Goal: Task Accomplishment & Management: Manage account settings

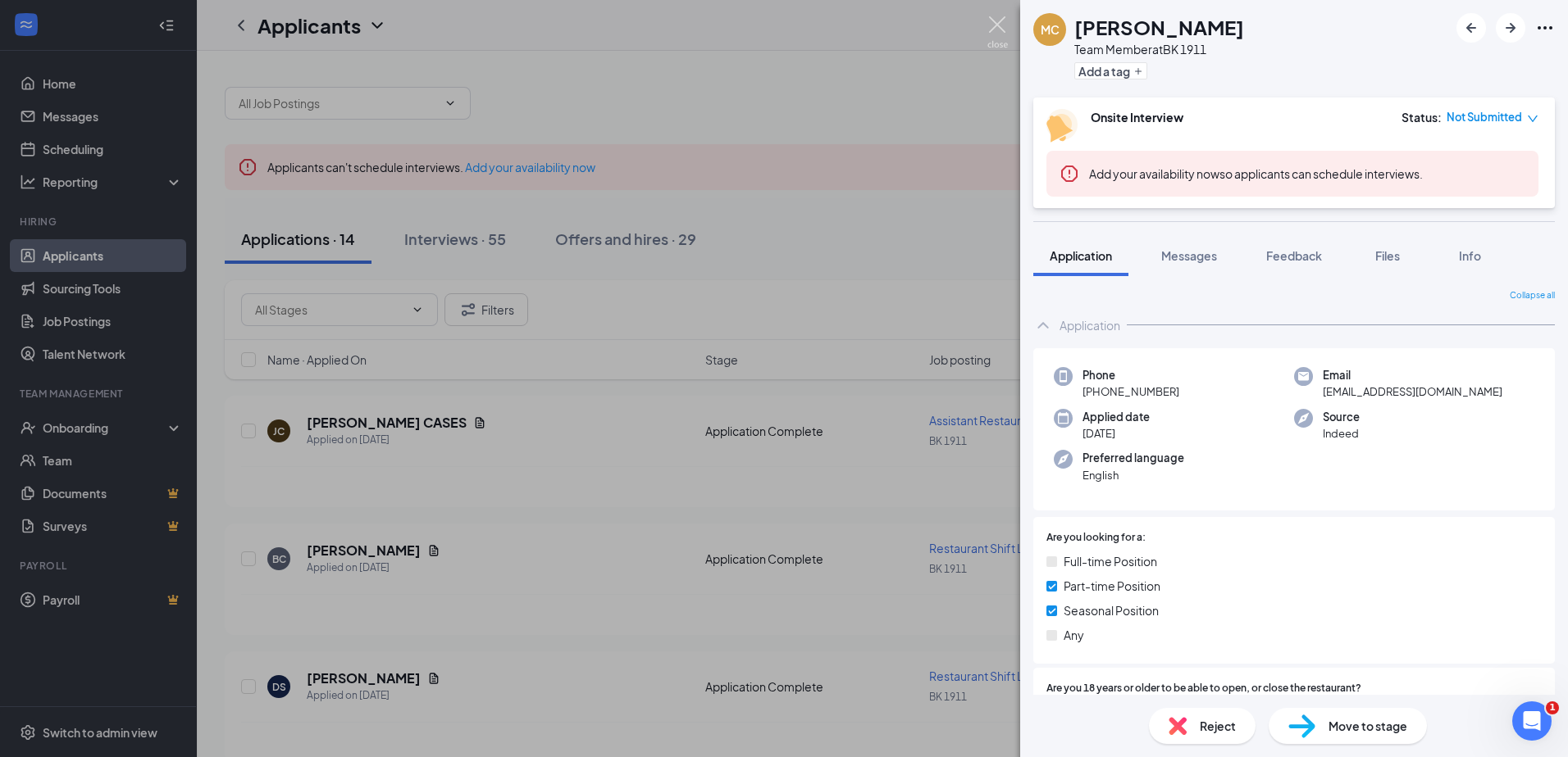
click at [999, 31] on img at bounding box center [997, 32] width 21 height 32
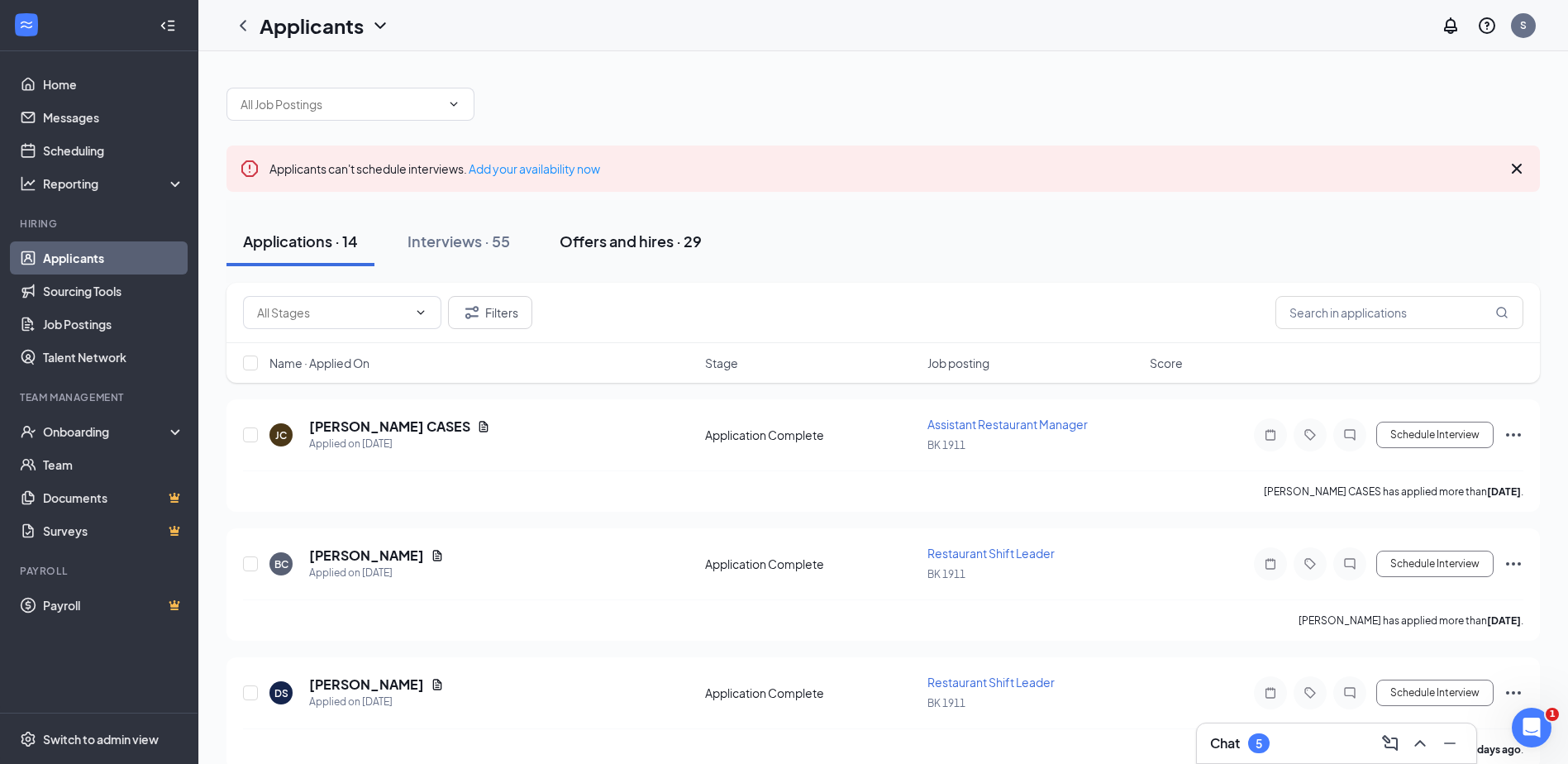
click at [655, 244] on div "Offers and hires · 29" at bounding box center [631, 241] width 142 height 21
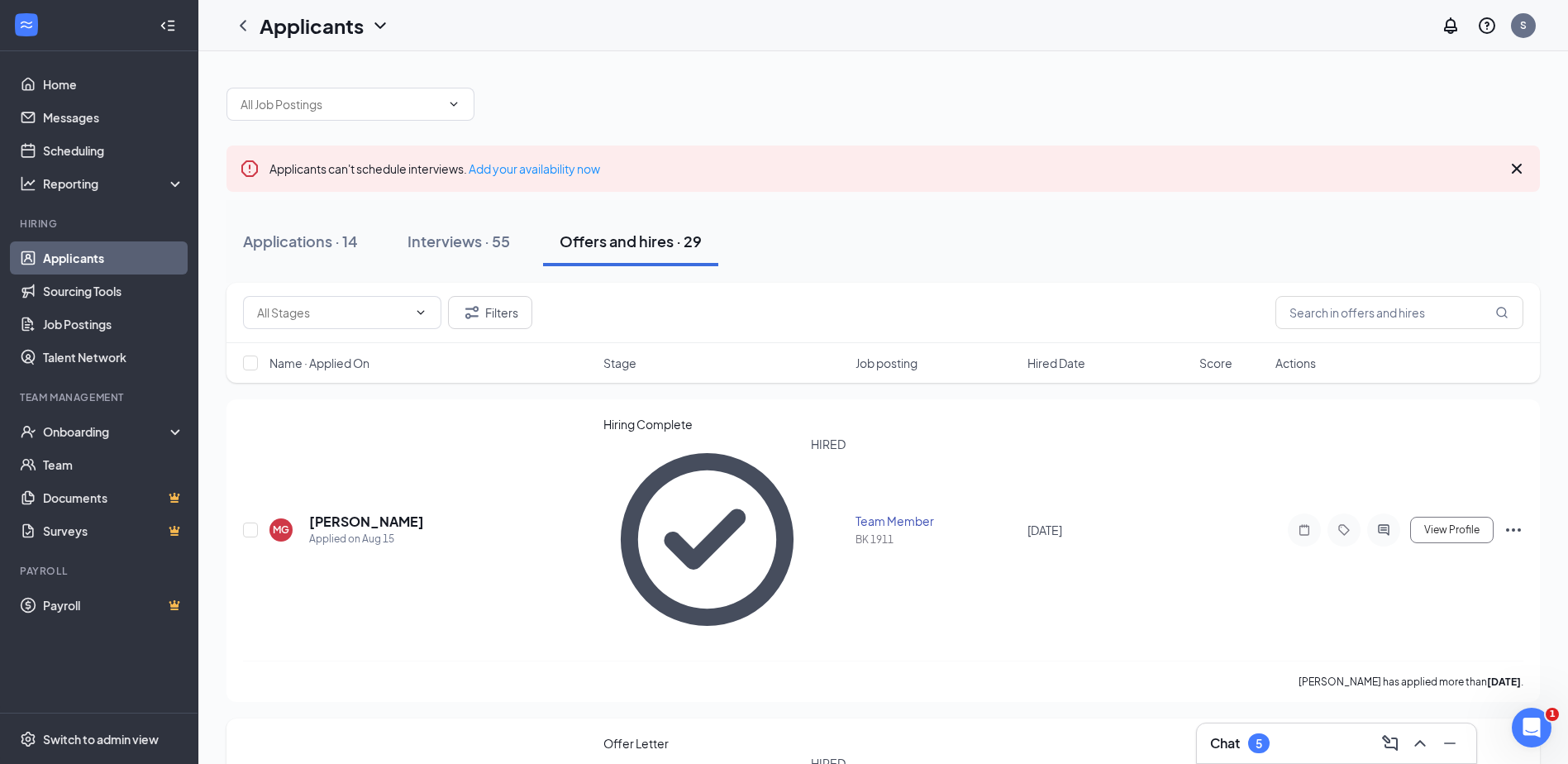
drag, startPoint x: 1469, startPoint y: 532, endPoint x: 1460, endPoint y: 533, distance: 9.1
drag, startPoint x: 1448, startPoint y: 560, endPoint x: 1440, endPoint y: 543, distance: 18.8
